Goal: Browse casually: Explore the website without a specific task or goal

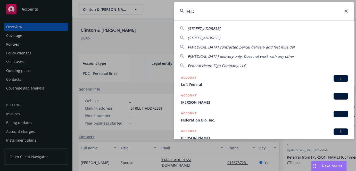
scroll to position [54, 0]
